Goal: Task Accomplishment & Management: Use online tool/utility

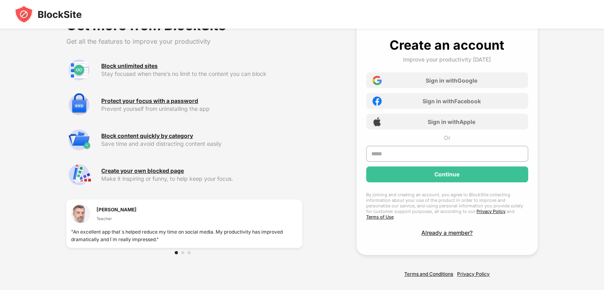
scroll to position [10, 0]
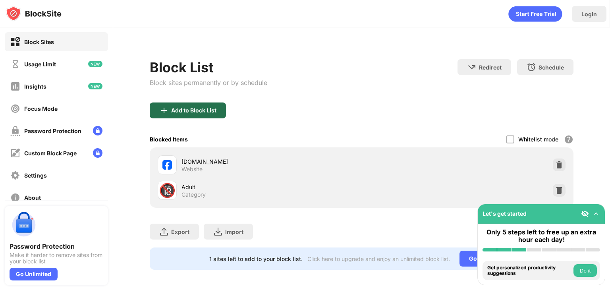
click at [202, 114] on div "Add to Block List" at bounding box center [193, 110] width 45 height 6
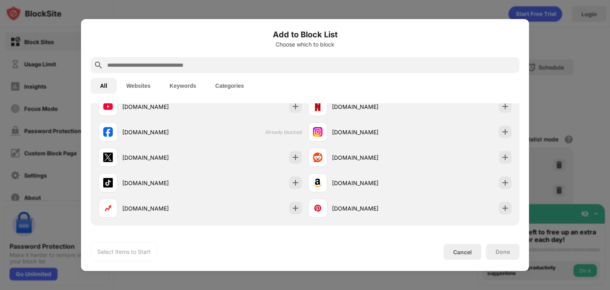
scroll to position [149, 0]
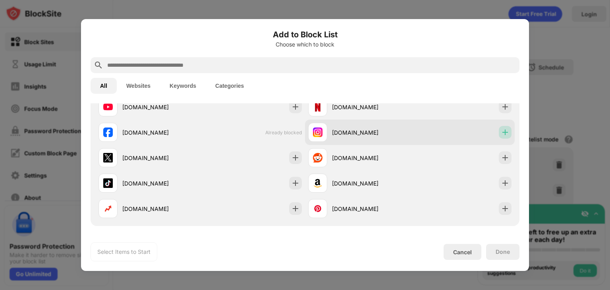
click at [501, 135] on img at bounding box center [505, 132] width 8 height 8
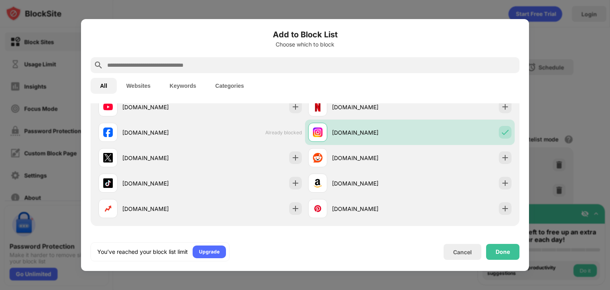
click at [495, 260] on div "You’ve reached your block list limit Upgrade Cancel Done" at bounding box center [304, 251] width 429 height 19
click at [494, 256] on div "Done" at bounding box center [502, 252] width 33 height 16
